Goal: Task Accomplishment & Management: Manage account settings

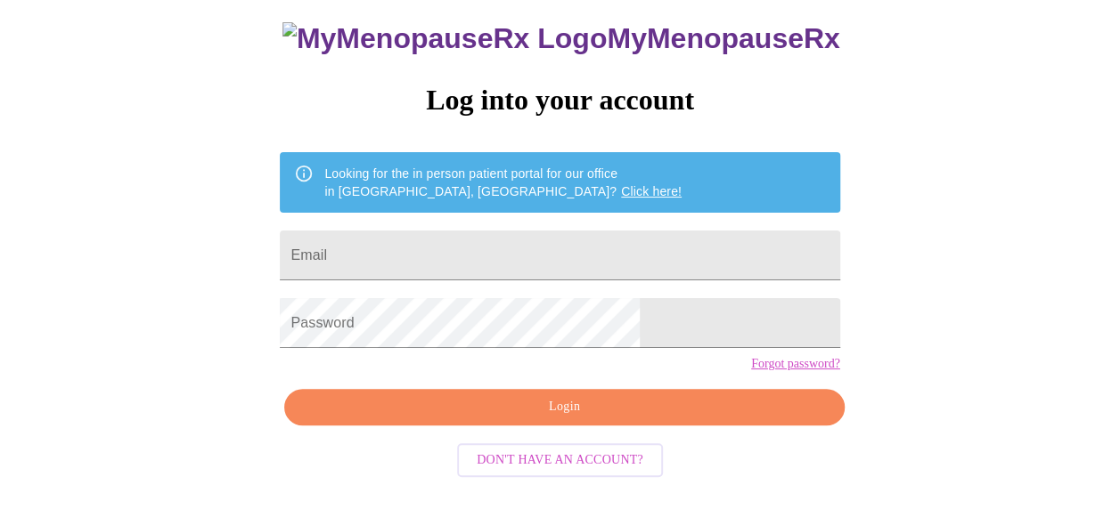
scroll to position [121, 0]
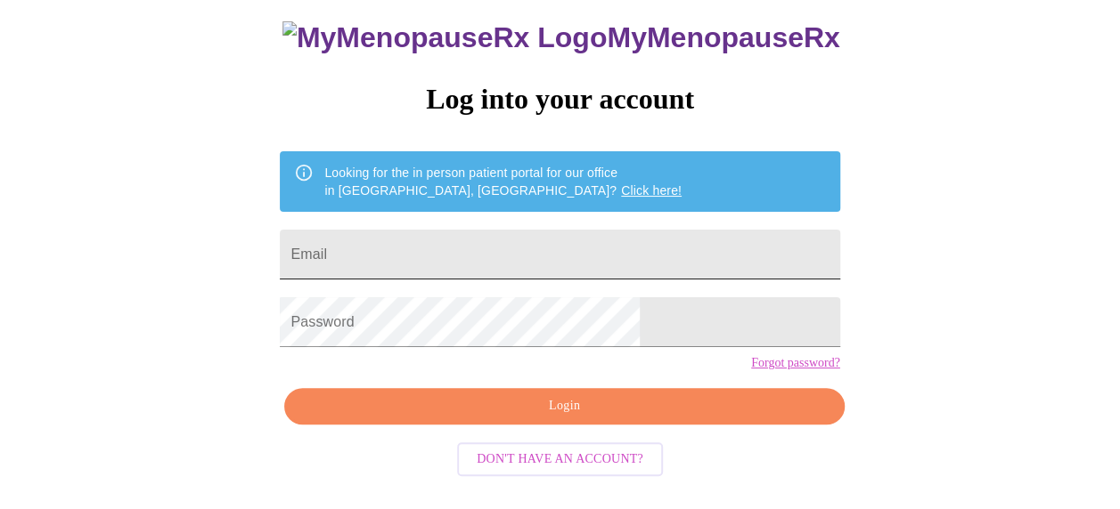
click at [541, 248] on input "Email" at bounding box center [559, 255] width 559 height 50
type input "[EMAIL_ADDRESS][DOMAIN_NAME]"
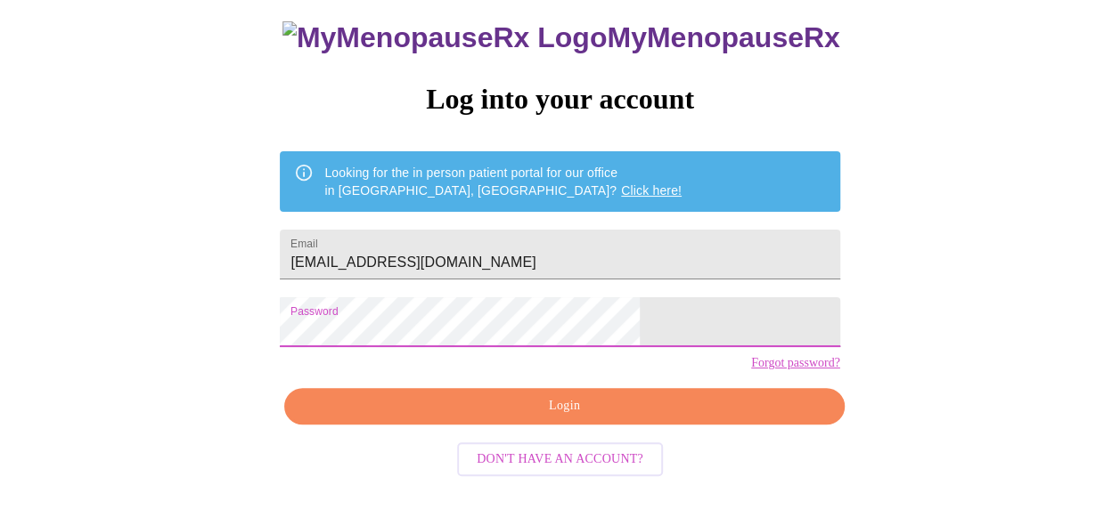
click at [510, 418] on span "Login" at bounding box center [564, 406] width 518 height 22
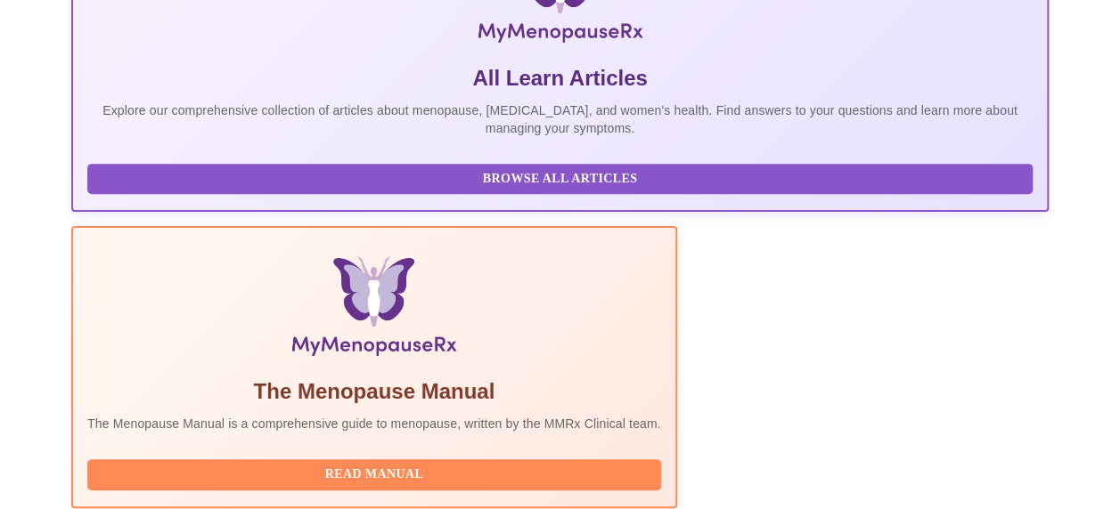
scroll to position [623, 0]
